Goal: Task Accomplishment & Management: Manage account settings

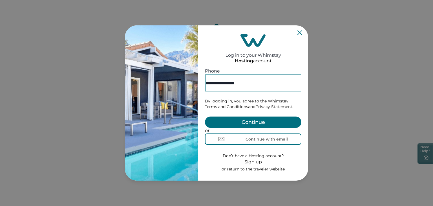
type input "**********"
click at [219, 116] on button "Continue" at bounding box center [253, 121] width 96 height 11
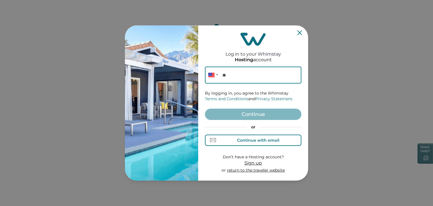
click at [278, 139] on div "Continue with email" at bounding box center [258, 140] width 42 height 5
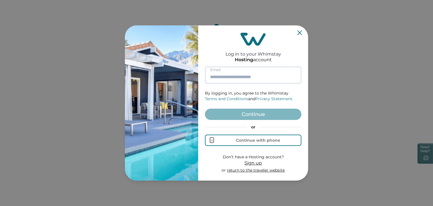
click at [263, 76] on input at bounding box center [253, 75] width 96 height 17
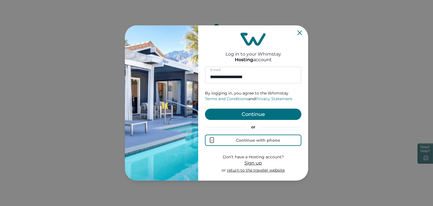
click at [270, 115] on button "Continue" at bounding box center [253, 114] width 96 height 11
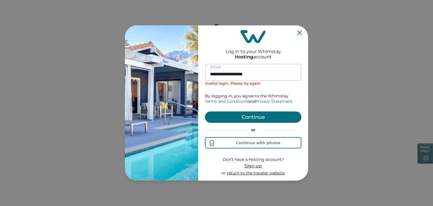
click at [262, 74] on input "**********" at bounding box center [253, 72] width 96 height 17
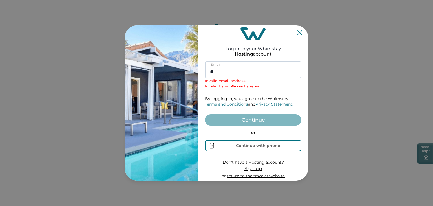
type input "*"
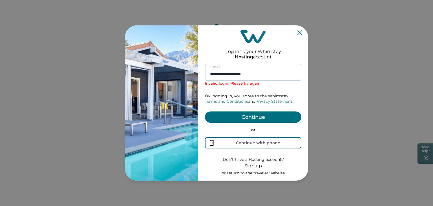
type input "**********"
click at [205, 111] on button "Continue" at bounding box center [253, 116] width 96 height 11
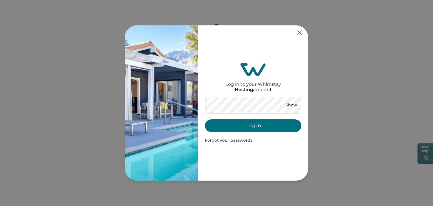
click at [286, 123] on button "Log in" at bounding box center [253, 125] width 96 height 13
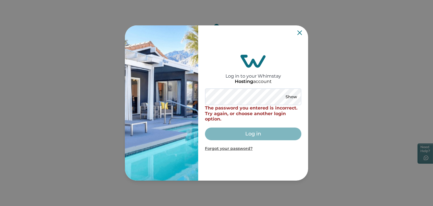
click at [222, 148] on p "Forgot your password?" at bounding box center [253, 149] width 96 height 6
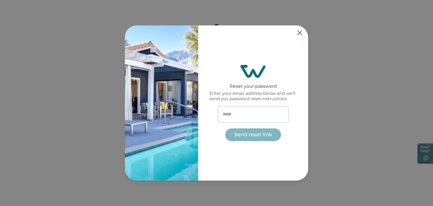
click at [226, 115] on input "email" at bounding box center [253, 114] width 71 height 17
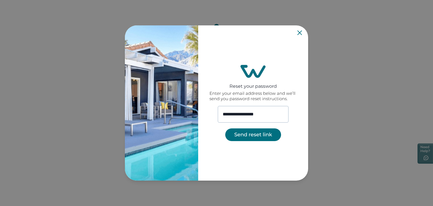
type input "**********"
click at [259, 134] on button "Send reset link" at bounding box center [253, 134] width 56 height 13
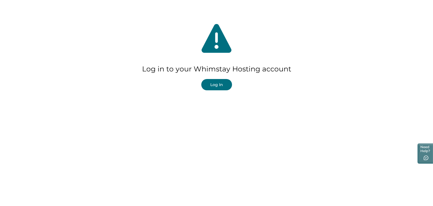
click at [214, 86] on button "Log In" at bounding box center [216, 84] width 31 height 11
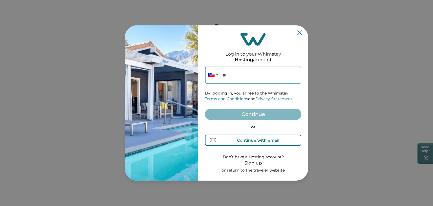
click at [262, 141] on div "Continue with email" at bounding box center [258, 140] width 42 height 5
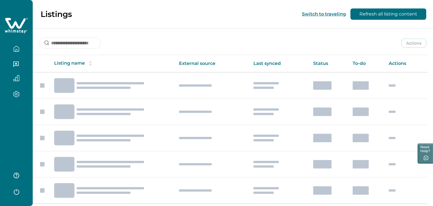
click at [12, 27] on icon at bounding box center [15, 23] width 21 height 11
click at [89, 17] on div "Listings Switch to traveling Refresh all listing content" at bounding box center [216, 14] width 433 height 28
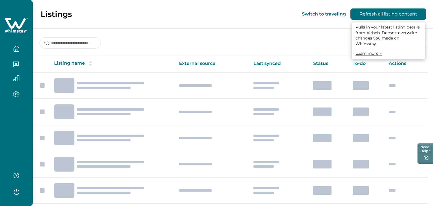
click at [380, 13] on button "Refresh all listing content" at bounding box center [389, 13] width 76 height 11
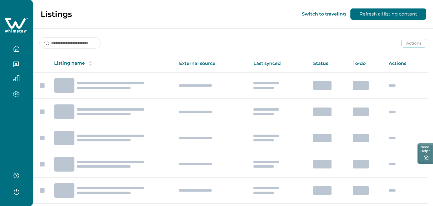
click at [15, 51] on icon "button" at bounding box center [16, 49] width 6 height 6
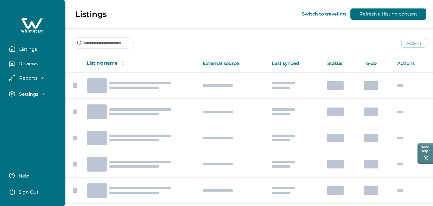
click at [26, 50] on p "Listings" at bounding box center [26, 50] width 19 height 6
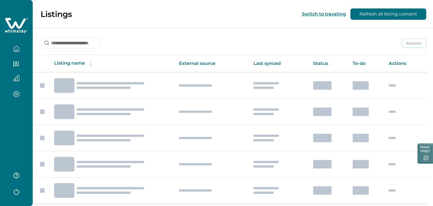
click at [238, 4] on div "Listings Switch to traveling Refresh all listing content" at bounding box center [216, 14] width 433 height 28
